Goal: Information Seeking & Learning: Understand process/instructions

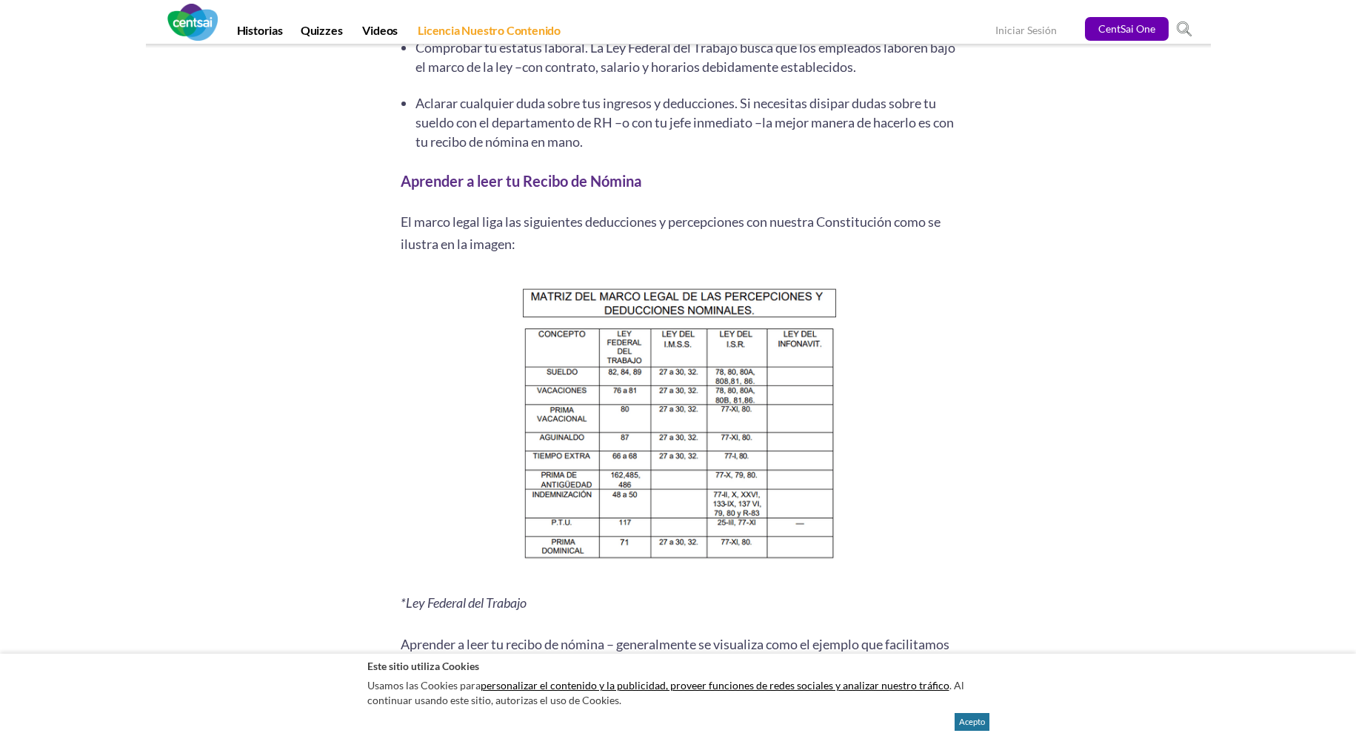
scroll to position [1704, 0]
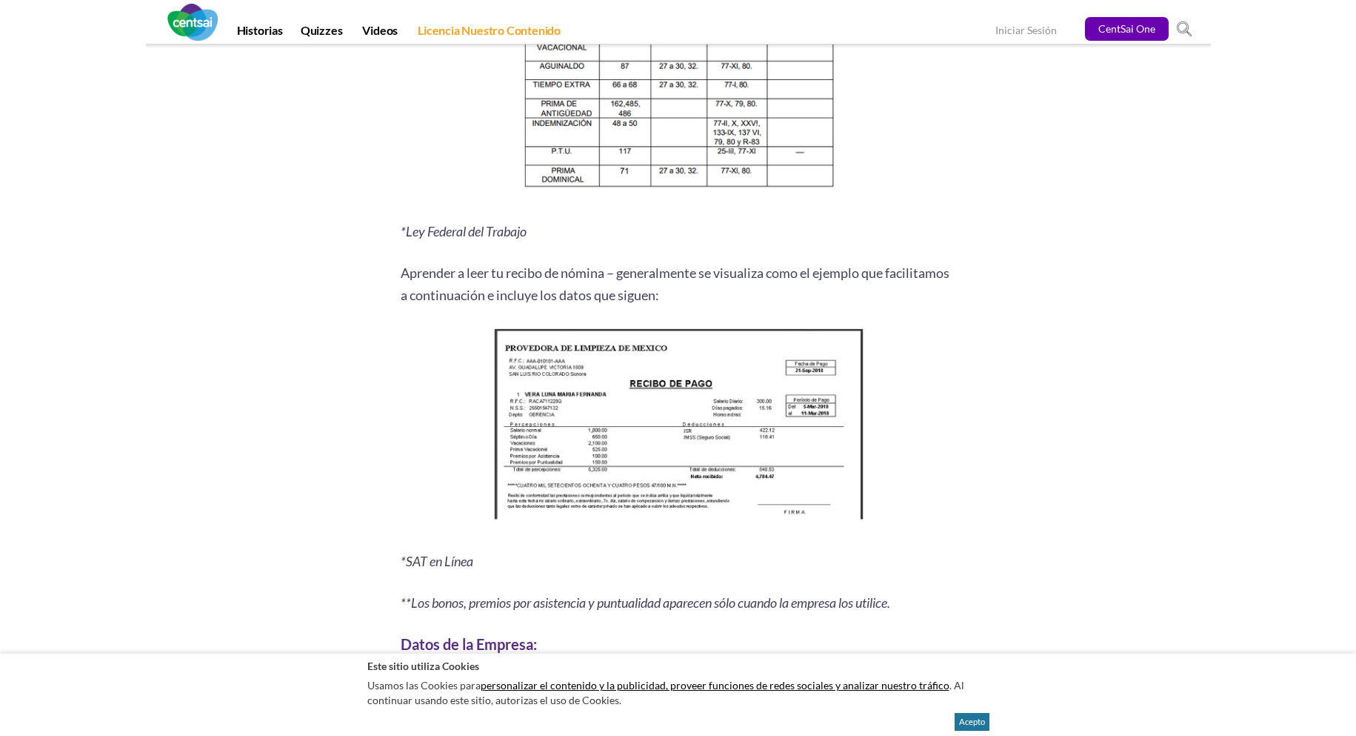
click at [751, 393] on img at bounding box center [678, 427] width 380 height 207
click at [707, 382] on img at bounding box center [678, 427] width 380 height 207
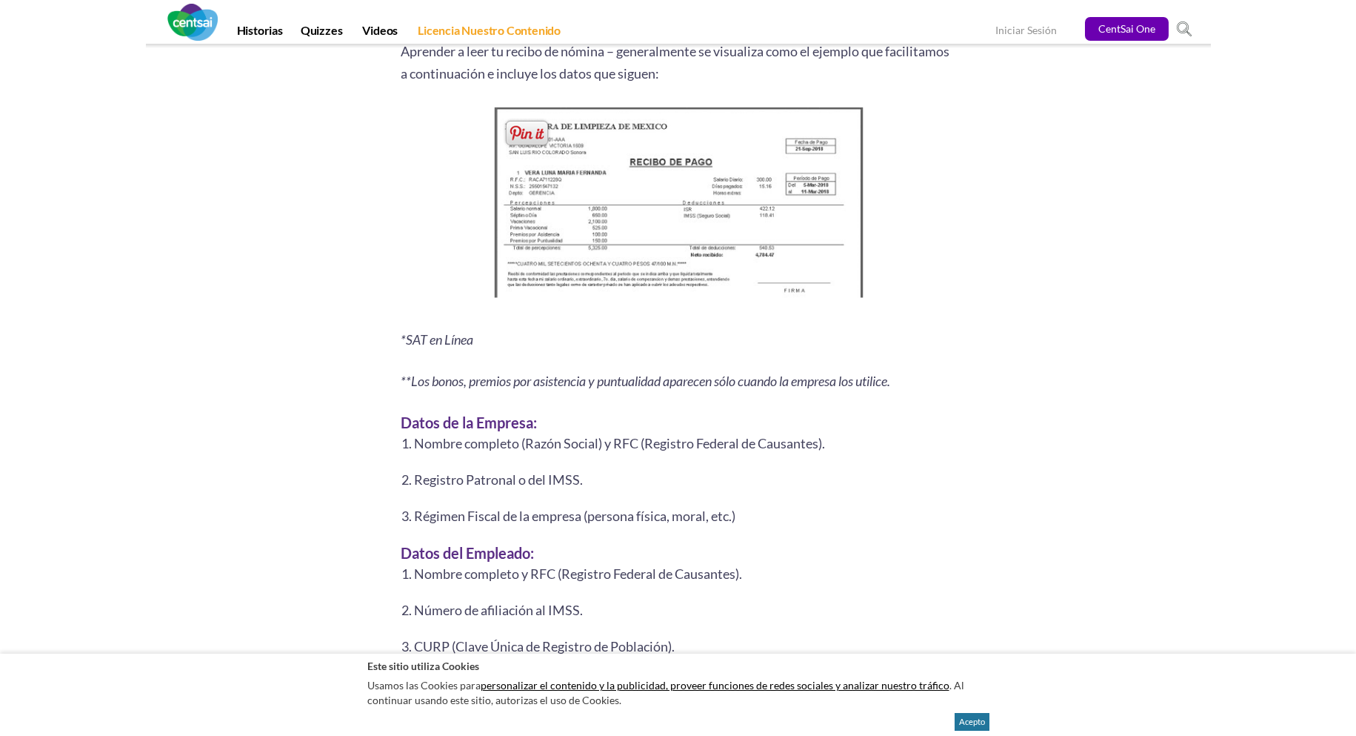
scroll to position [1926, 0]
click at [705, 190] on img at bounding box center [678, 205] width 380 height 207
click at [533, 139] on span at bounding box center [527, 132] width 48 height 30
